Goal: Information Seeking & Learning: Learn about a topic

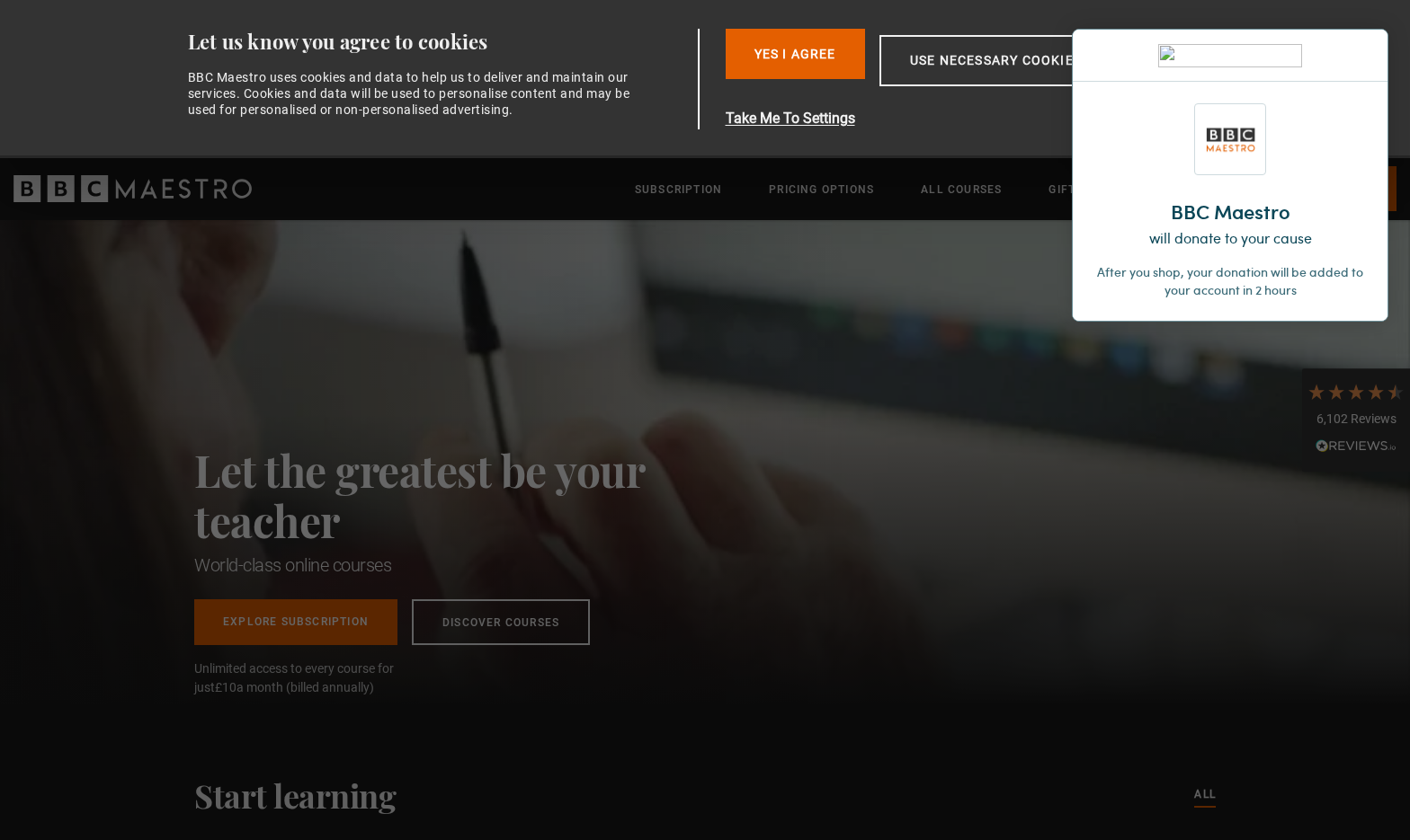
click at [1362, 50] on img at bounding box center [1359, 55] width 11 height 11
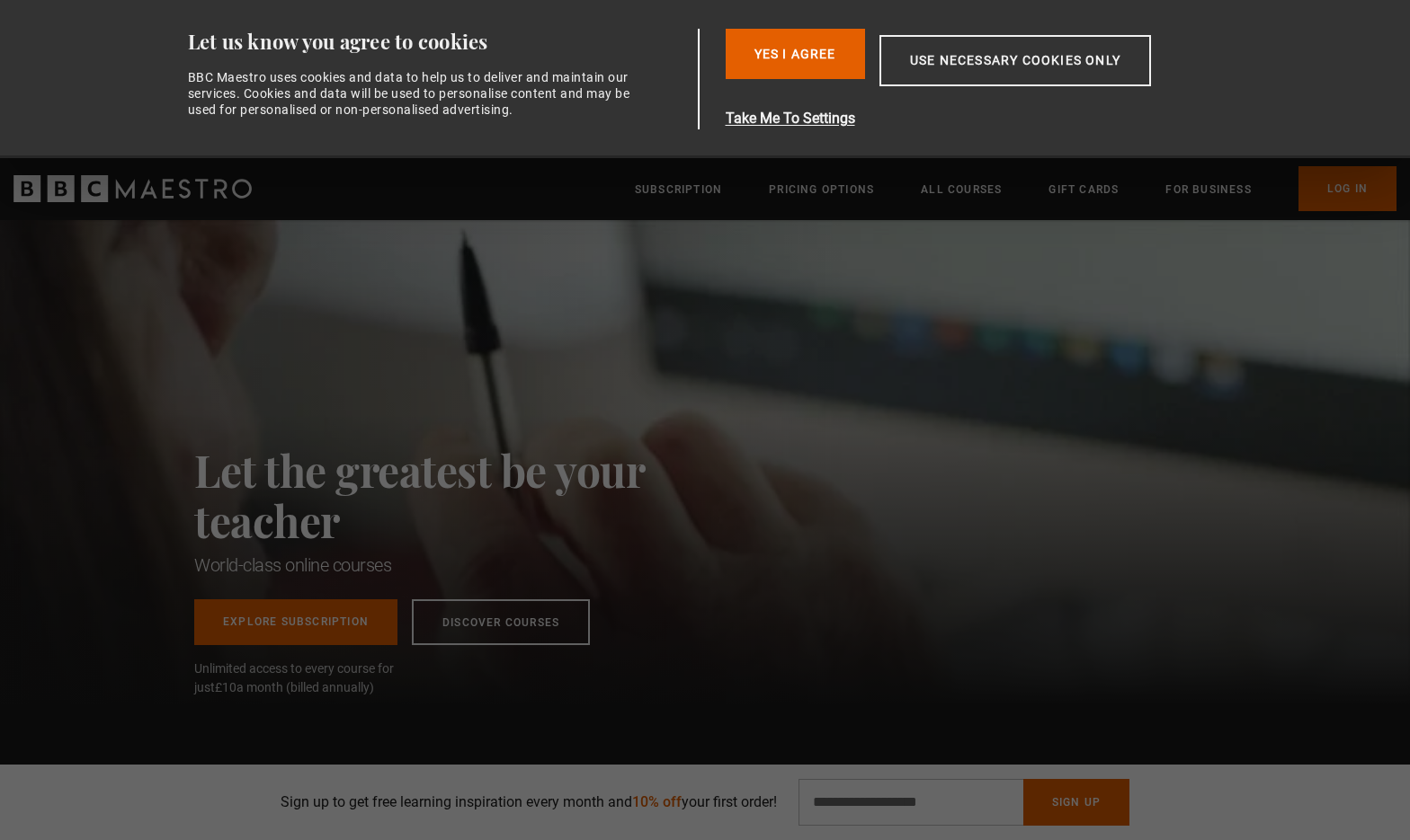
click at [932, 492] on div "Let the greatest be your teacher World-class online courses Explore Subscriptio…" at bounding box center [705, 462] width 1410 height 484
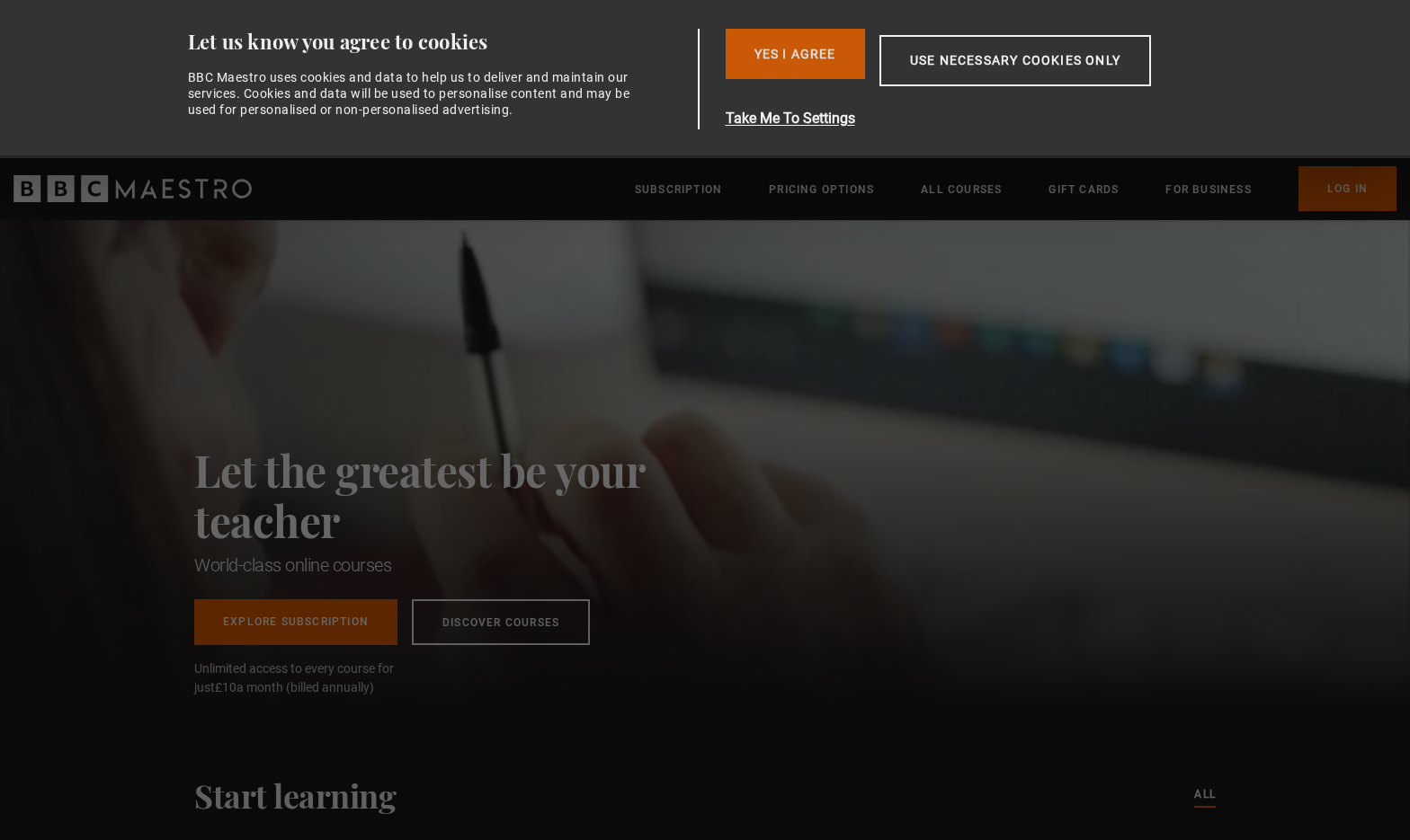
click at [802, 65] on button "Yes I Agree" at bounding box center [794, 54] width 139 height 50
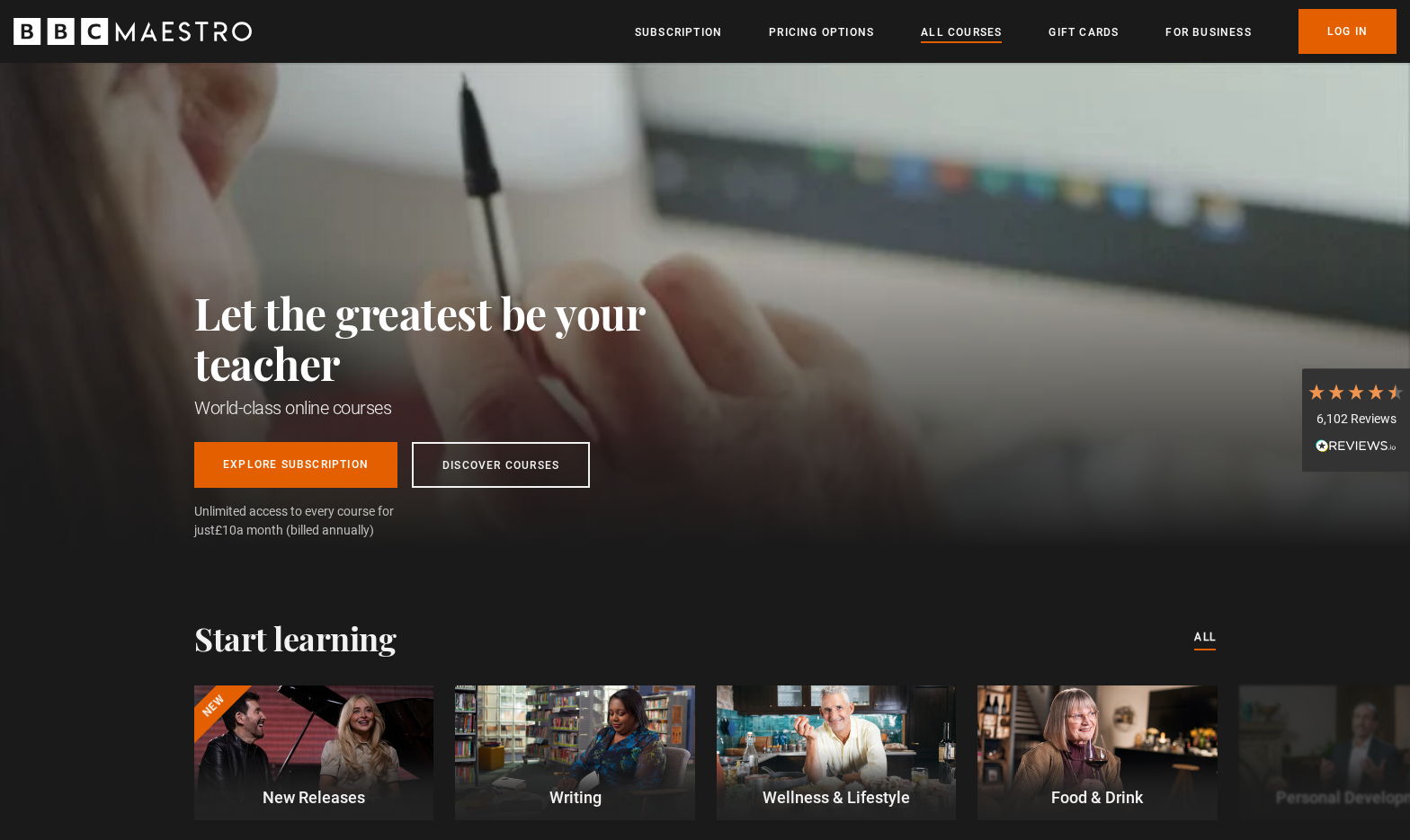
click at [941, 39] on link "All Courses" at bounding box center [961, 32] width 81 height 18
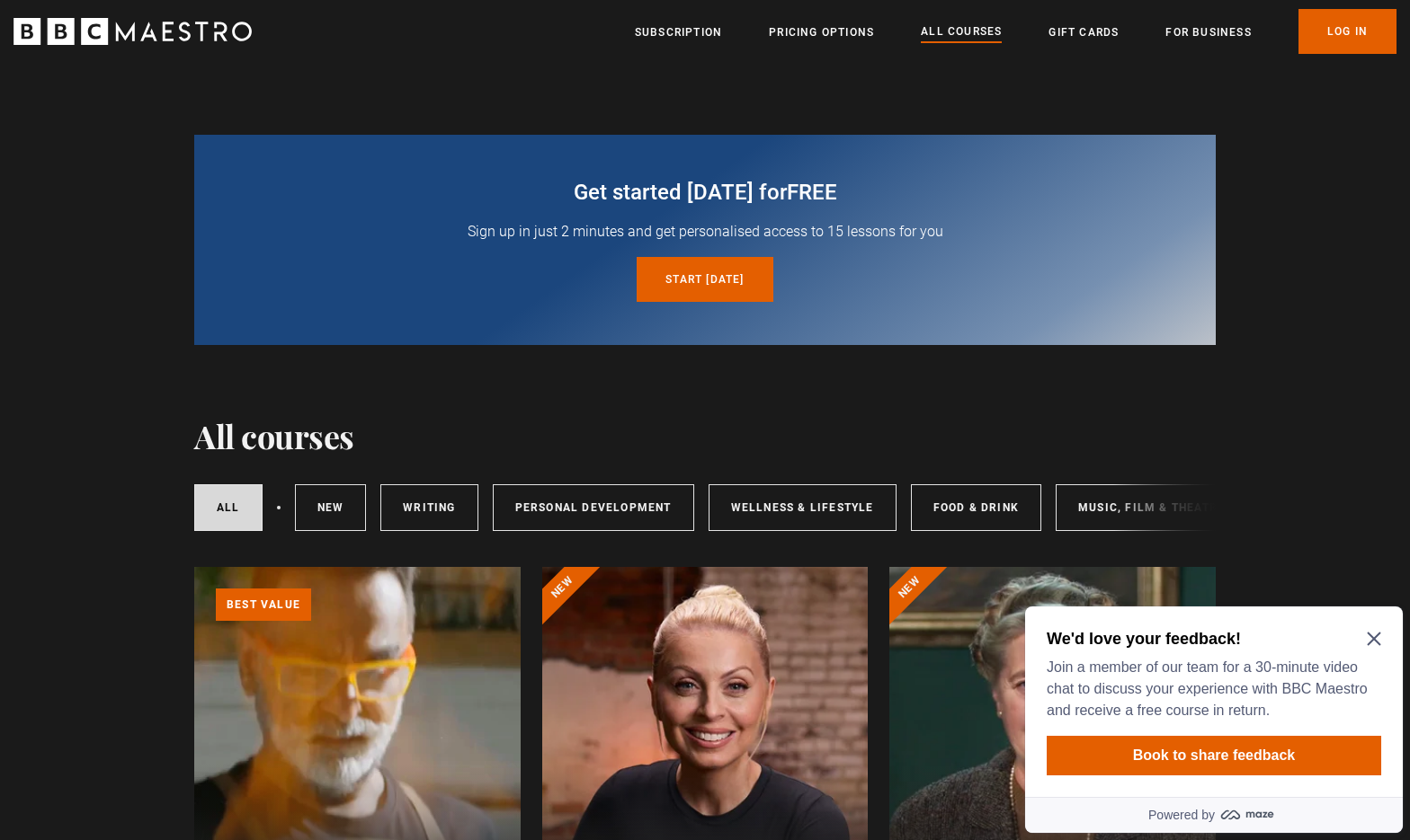
click at [1167, 504] on div "All courses New courses Writing Personal Development Wellness & Lifestyle Food …" at bounding box center [704, 508] width 1022 height 61
click at [1374, 640] on icon "Close Maze Prompt" at bounding box center [1374, 640] width 13 height 13
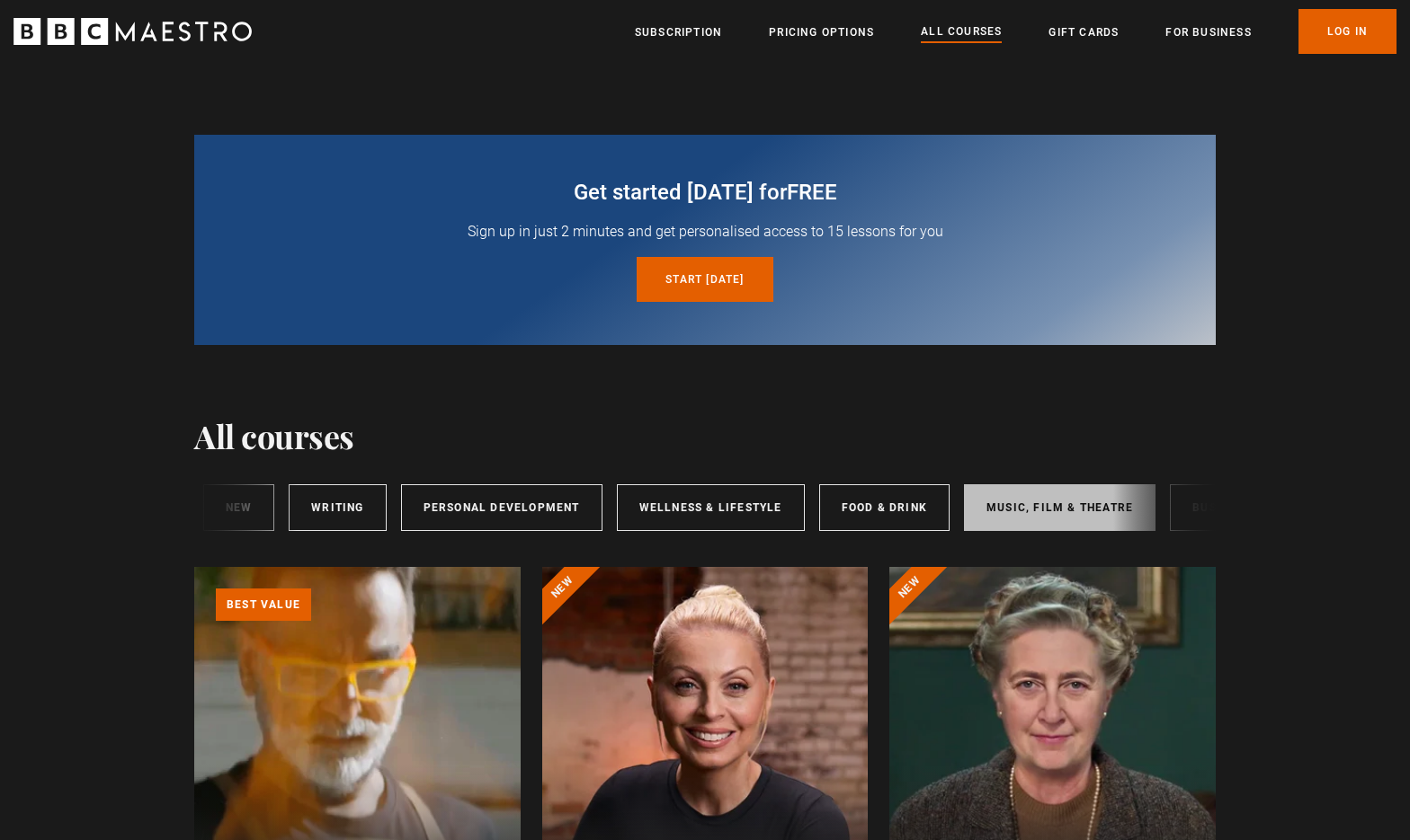
scroll to position [0, 107]
click at [1067, 511] on link "Music, Film & Theatre" at bounding box center [1045, 507] width 192 height 47
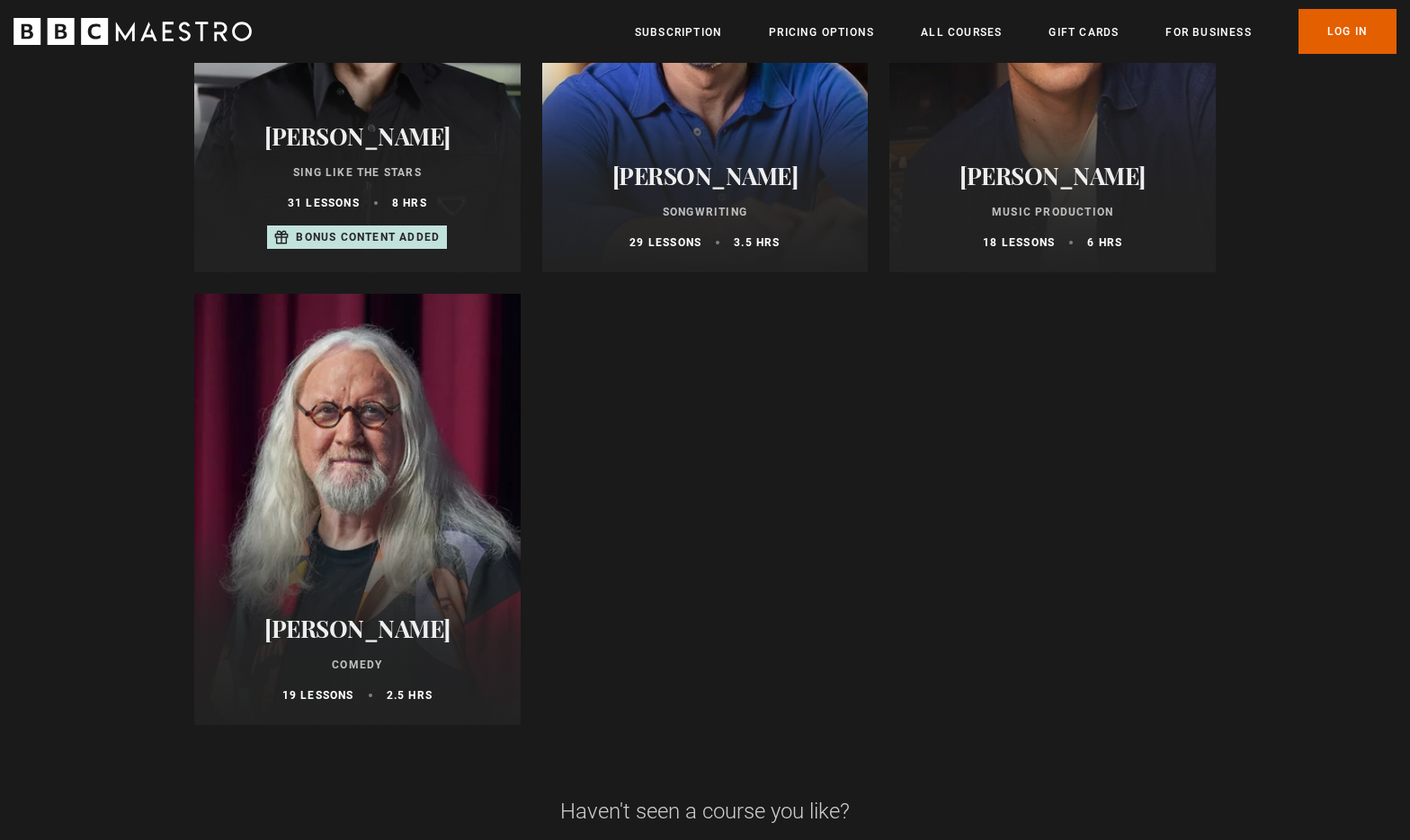
scroll to position [1634, 0]
